Goal: Submit feedback/report problem

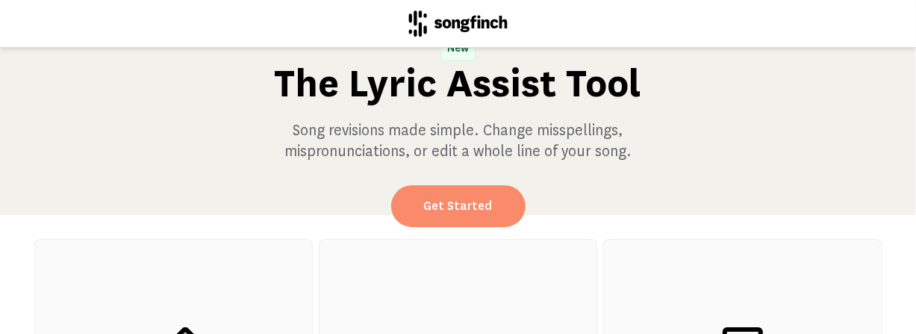
click at [462, 205] on link "Get Started" at bounding box center [458, 206] width 134 height 42
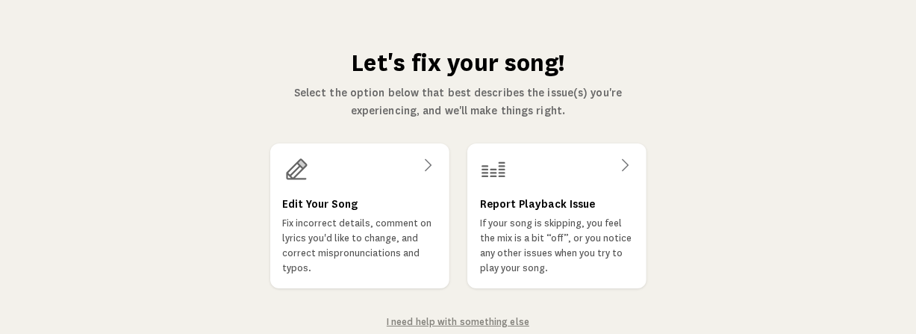
click at [467, 205] on link "Report Playback Issue If your song is skipping, you feel the mix is a bit “off”…" at bounding box center [556, 215] width 179 height 145
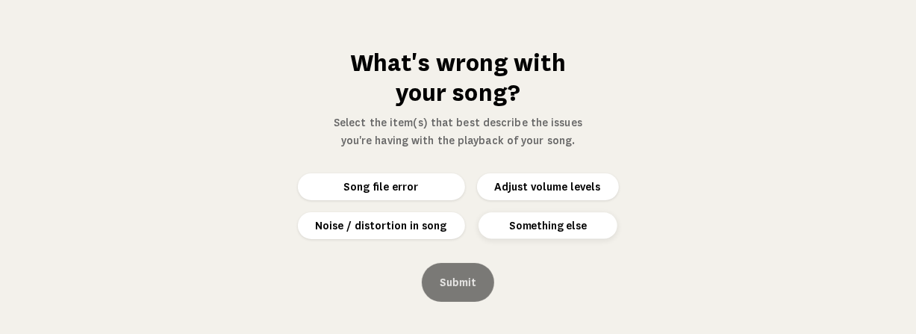
click at [547, 224] on button "Something else" at bounding box center [548, 225] width 139 height 26
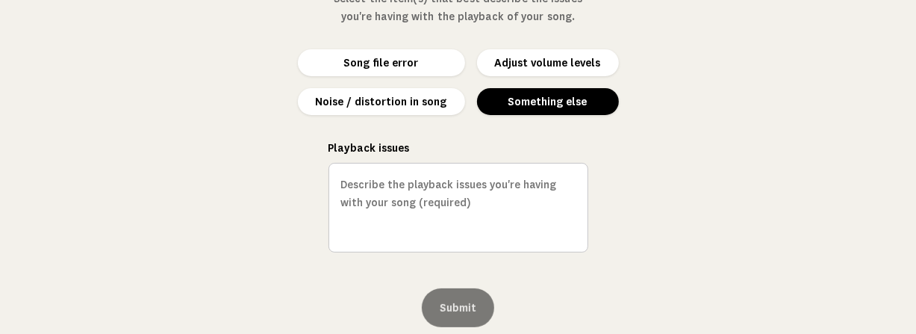
scroll to position [164, 0]
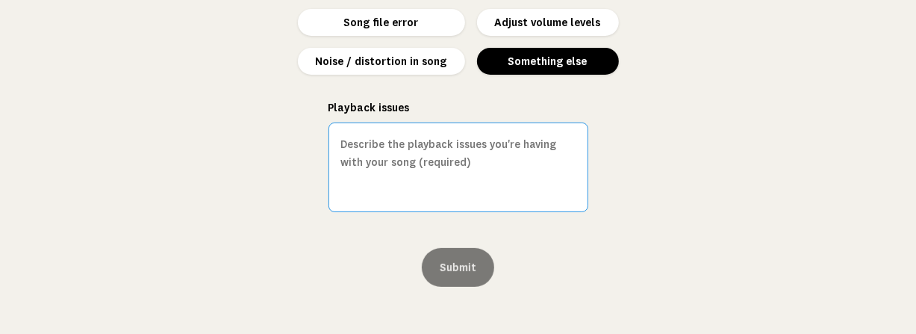
click at [388, 131] on textarea "Playback issues" at bounding box center [459, 167] width 260 height 90
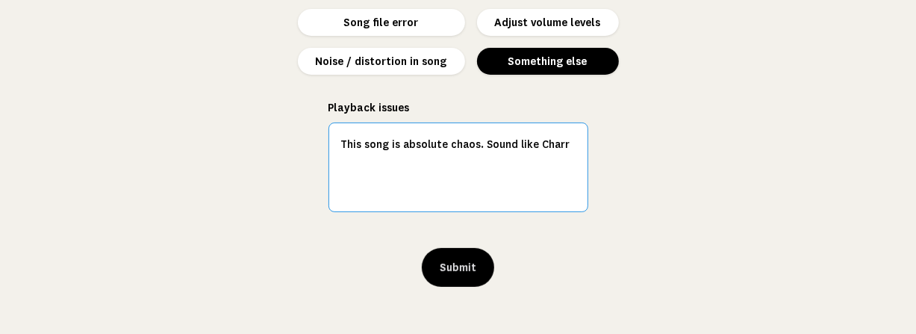
click at [502, 143] on textarea "This song is absolute chaos. Sound like Charr" at bounding box center [459, 167] width 260 height 90
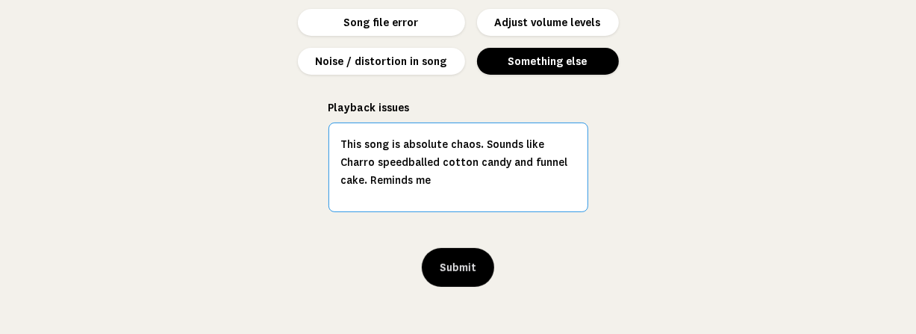
click at [432, 169] on textarea "This song is absolute chaos. Sounds like Charro speedballed cotton candy and fu…" at bounding box center [459, 167] width 260 height 90
click at [404, 182] on textarea "This song is absolute chaos. Sounds like Charro speedballed cotton candy and fu…" at bounding box center [459, 167] width 260 height 90
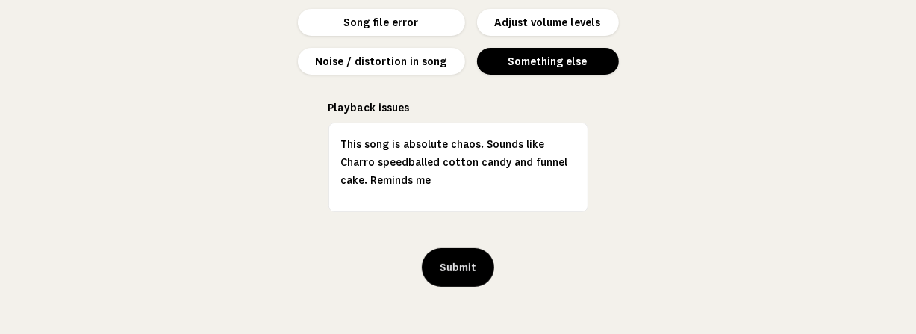
click at [761, 63] on div "What's wrong with your song? Select the item(s) that best describe the issues y…" at bounding box center [458, 167] width 916 height 334
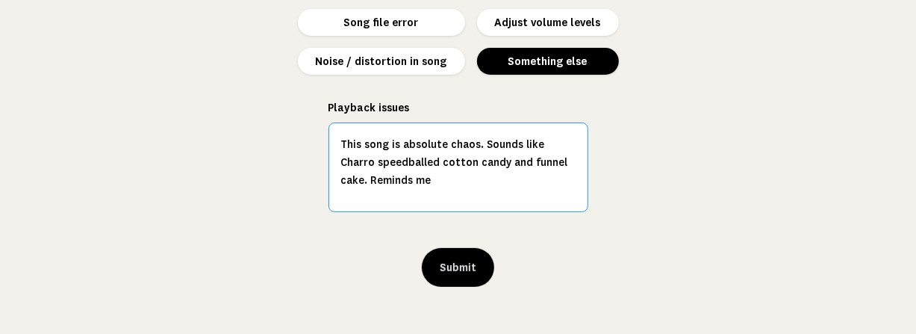
click at [408, 179] on textarea "This song is absolute chaos. Sounds like Charro speedballed cotton candy and fu…" at bounding box center [459, 167] width 260 height 90
drag, startPoint x: 408, startPoint y: 179, endPoint x: 448, endPoint y: 209, distance: 50.2
click at [448, 209] on textarea "This song is absolute chaos. Sounds like Charro speedballed cotton candy and fu…" at bounding box center [459, 167] width 260 height 90
type textarea "This song is absolute chaos. Sounds like Charro speedballed cotton candy and fu…"
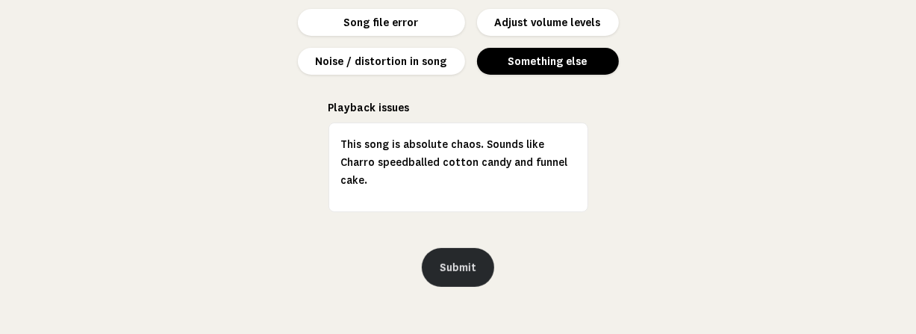
click at [451, 261] on button "Submit" at bounding box center [458, 267] width 72 height 39
